Goal: Obtain resource: Download file/media

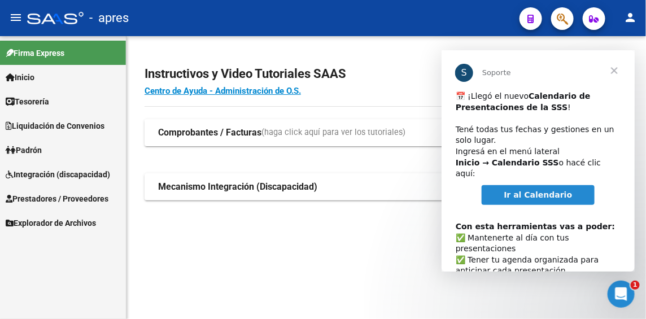
click at [538, 190] on span "Ir al Calendario" at bounding box center [538, 194] width 68 height 9
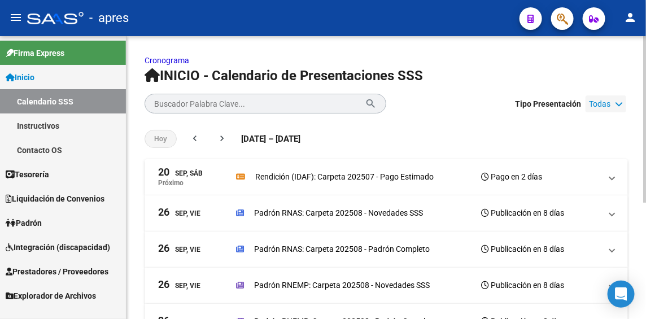
click at [622, 102] on icon at bounding box center [619, 104] width 8 height 8
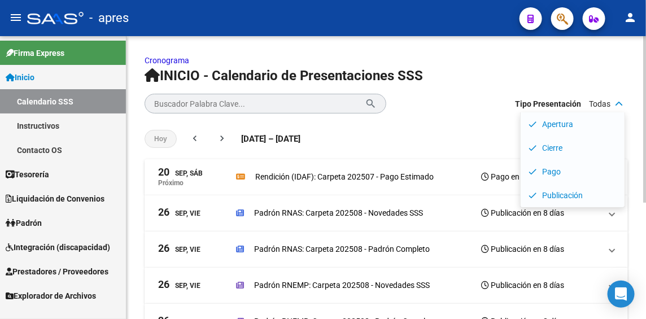
click at [488, 79] on h1 "INICIO - Calendario de Presentaciones SSS" at bounding box center [386, 76] width 483 height 18
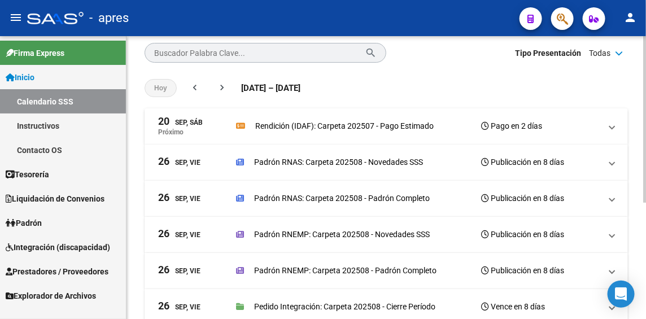
scroll to position [28, 0]
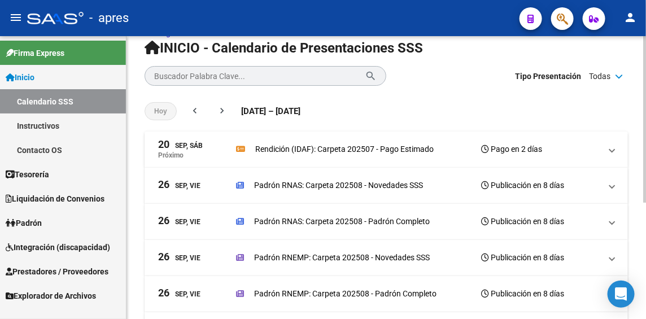
click at [384, 149] on p "Rendición (IDAF): Carpeta 202507 - Pago Estimado" at bounding box center [344, 149] width 178 height 12
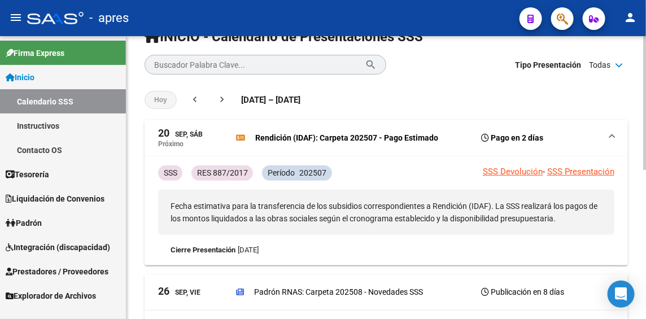
scroll to position [0, 0]
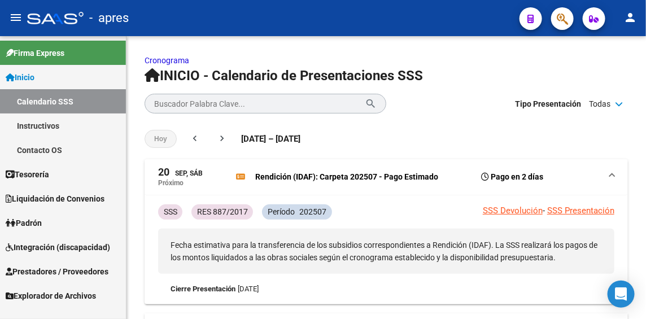
click at [32, 77] on span "Inicio" at bounding box center [20, 77] width 29 height 12
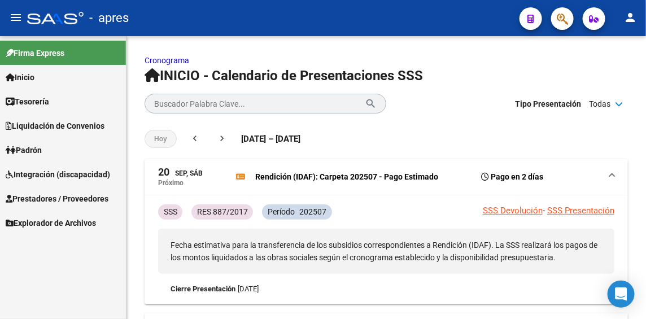
click at [41, 225] on span "Explorador de Archivos" at bounding box center [51, 223] width 90 height 12
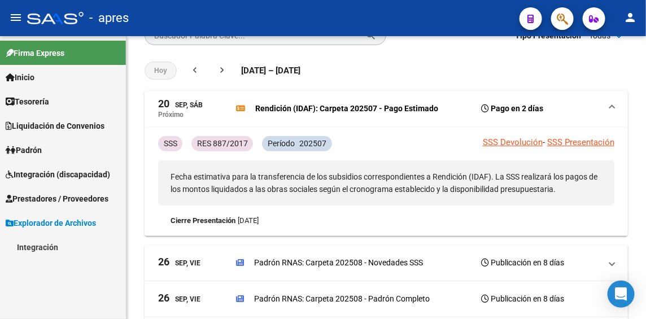
scroll to position [169, 0]
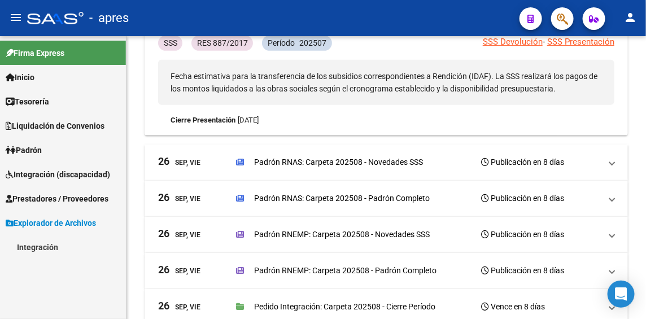
click at [38, 250] on link "Integración" at bounding box center [63, 247] width 126 height 24
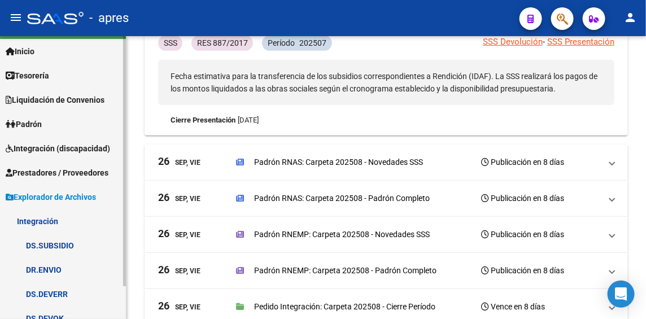
scroll to position [37, 0]
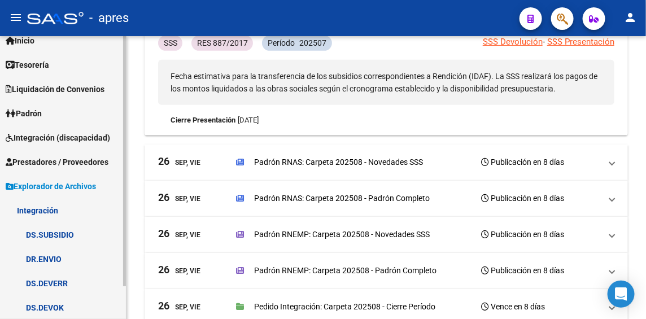
click at [63, 230] on link "DS.SUBSIDIO" at bounding box center [63, 234] width 126 height 24
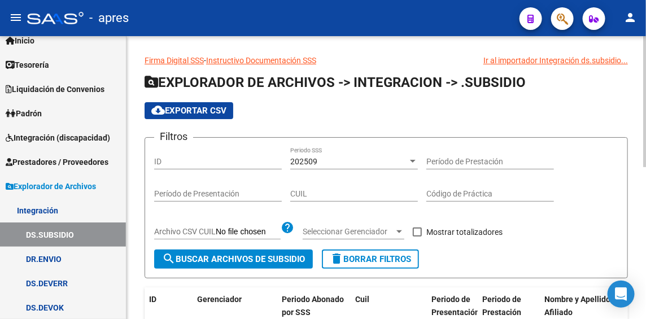
click at [410, 159] on div at bounding box center [413, 161] width 10 height 9
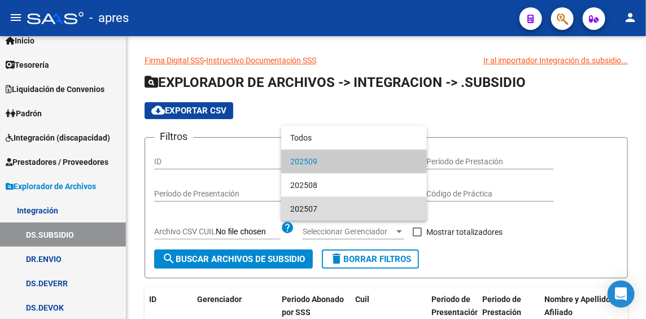
click at [318, 209] on span "202507" at bounding box center [354, 209] width 128 height 24
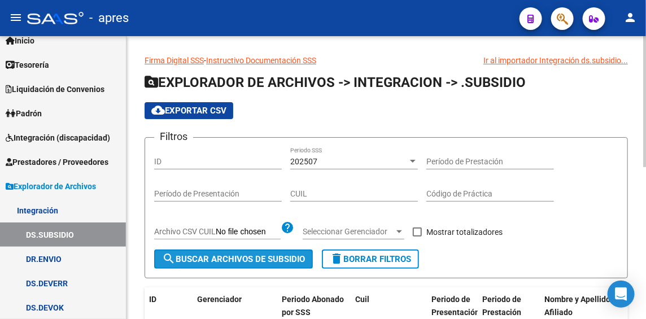
drag, startPoint x: 230, startPoint y: 259, endPoint x: 255, endPoint y: 247, distance: 27.5
click at [229, 259] on span "search Buscar Archivos de Subsidio" at bounding box center [233, 259] width 143 height 10
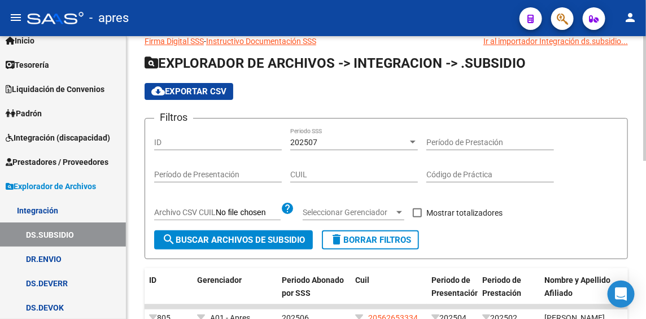
scroll to position [19, 0]
click at [208, 90] on span "cloud_download Exportar CSV" at bounding box center [188, 92] width 75 height 10
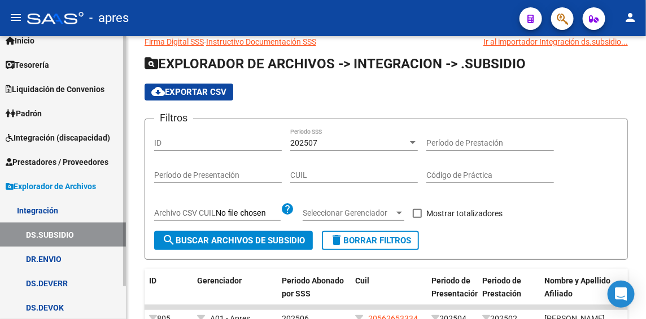
click at [124, 173] on div at bounding box center [124, 193] width 3 height 250
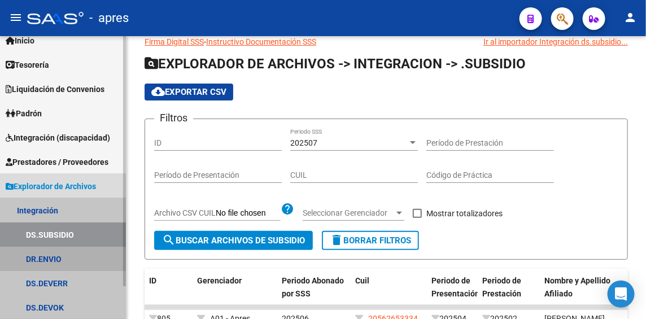
click at [47, 254] on link "DR.ENVIO" at bounding box center [63, 259] width 126 height 24
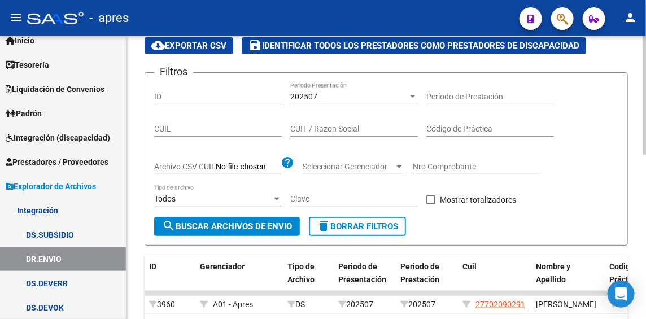
scroll to position [19, 0]
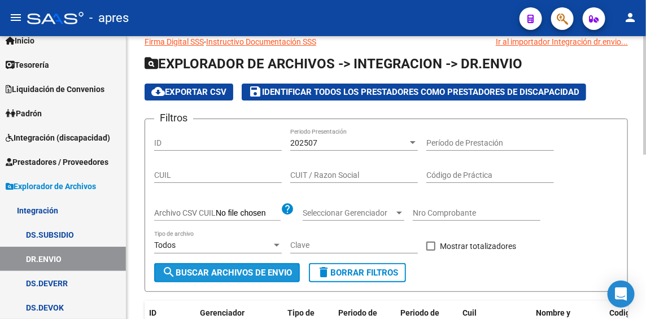
click at [209, 274] on span "search Buscar Archivos de Envio" at bounding box center [227, 273] width 130 height 10
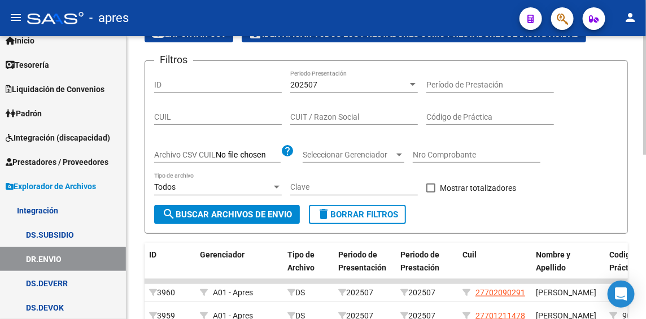
scroll to position [51, 0]
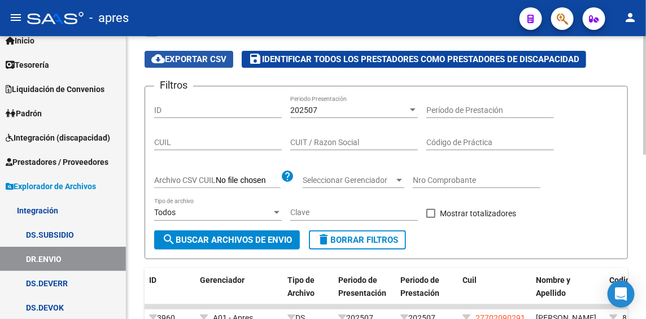
click at [208, 52] on button "cloud_download Exportar CSV" at bounding box center [189, 59] width 89 height 17
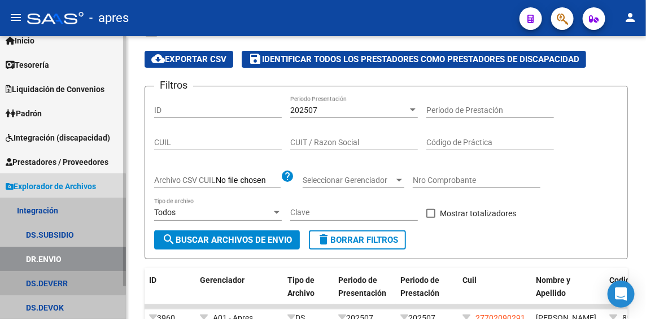
click at [52, 281] on link "DS.DEVERR" at bounding box center [63, 283] width 126 height 24
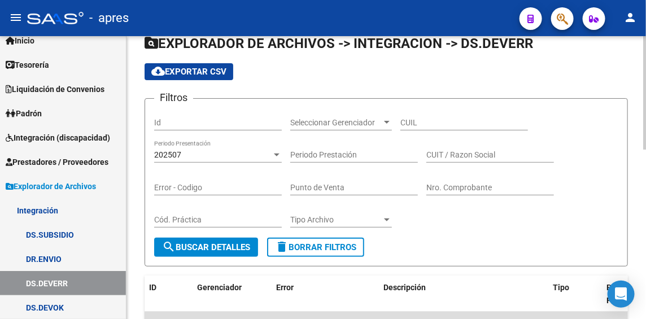
click at [197, 246] on span "search Buscar Detalles" at bounding box center [206, 247] width 88 height 10
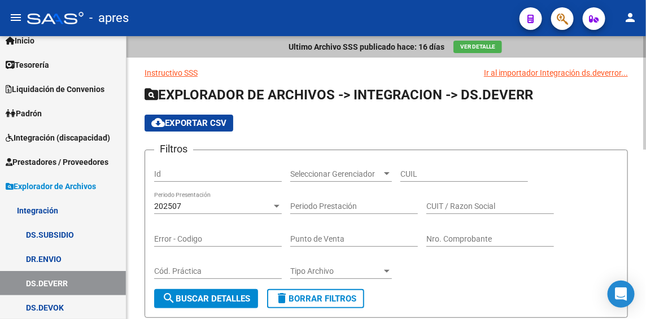
scroll to position [56, 0]
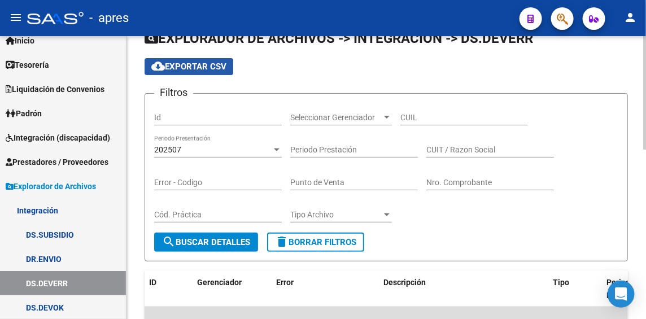
click at [221, 71] on span "cloud_download Exportar CSV" at bounding box center [188, 67] width 75 height 10
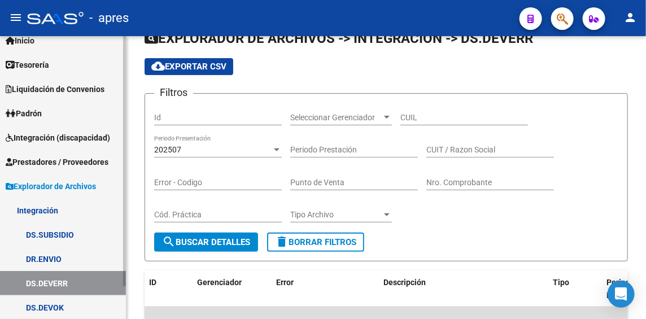
scroll to position [0, 0]
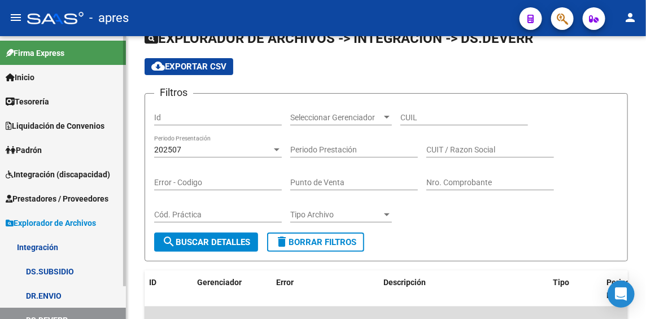
click at [41, 178] on span "Integración (discapacidad)" at bounding box center [58, 174] width 104 height 12
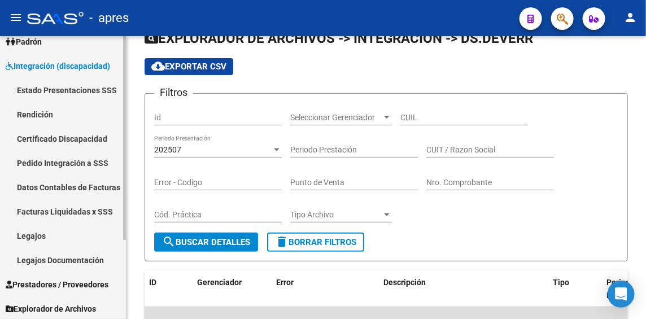
scroll to position [110, 0]
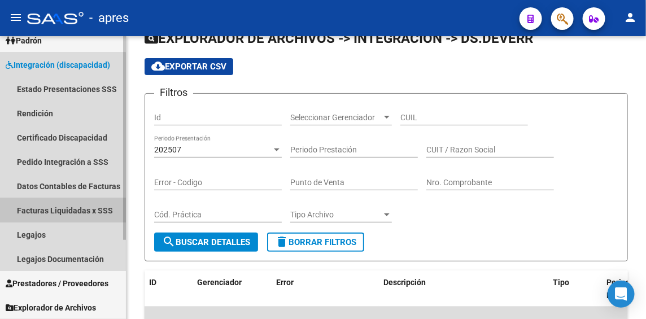
click at [57, 210] on link "Facturas Liquidadas x SSS" at bounding box center [63, 210] width 126 height 24
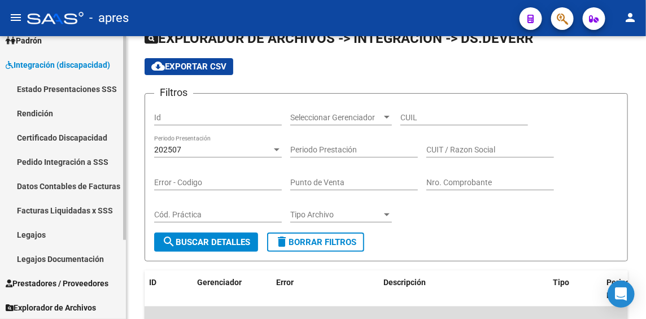
click at [67, 209] on link "Facturas Liquidadas x SSS" at bounding box center [63, 210] width 126 height 24
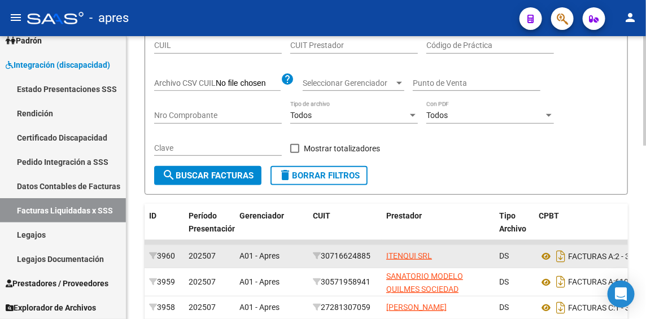
scroll to position [225, 0]
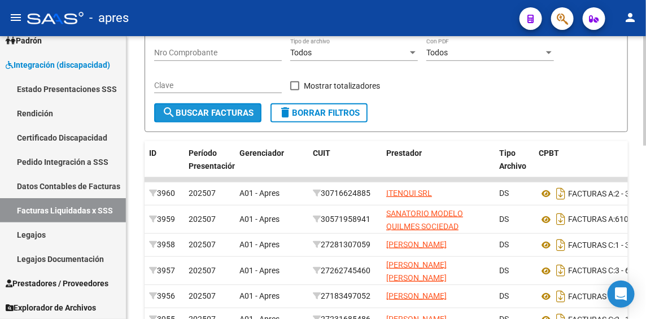
click at [223, 108] on span "search Buscar Facturas" at bounding box center [207, 113] width 91 height 10
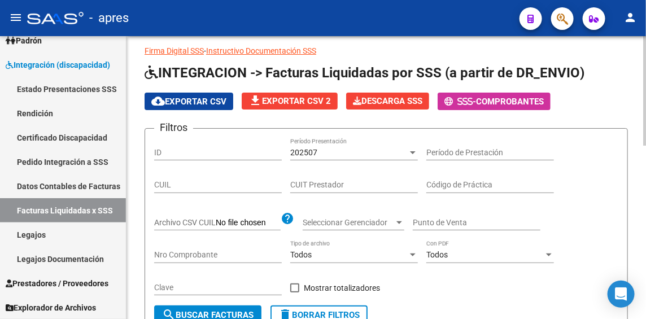
scroll to position [0, 0]
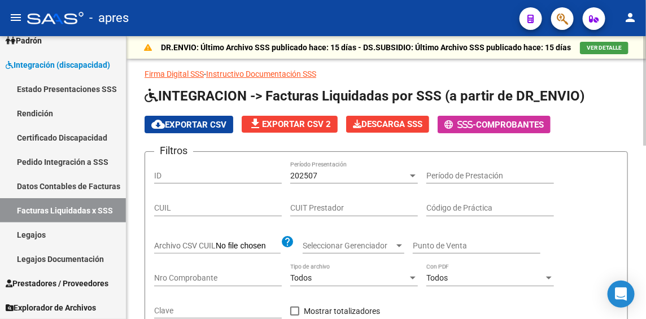
click at [172, 124] on span "cloud_download Exportar CSV" at bounding box center [188, 125] width 75 height 10
